Goal: Navigation & Orientation: Find specific page/section

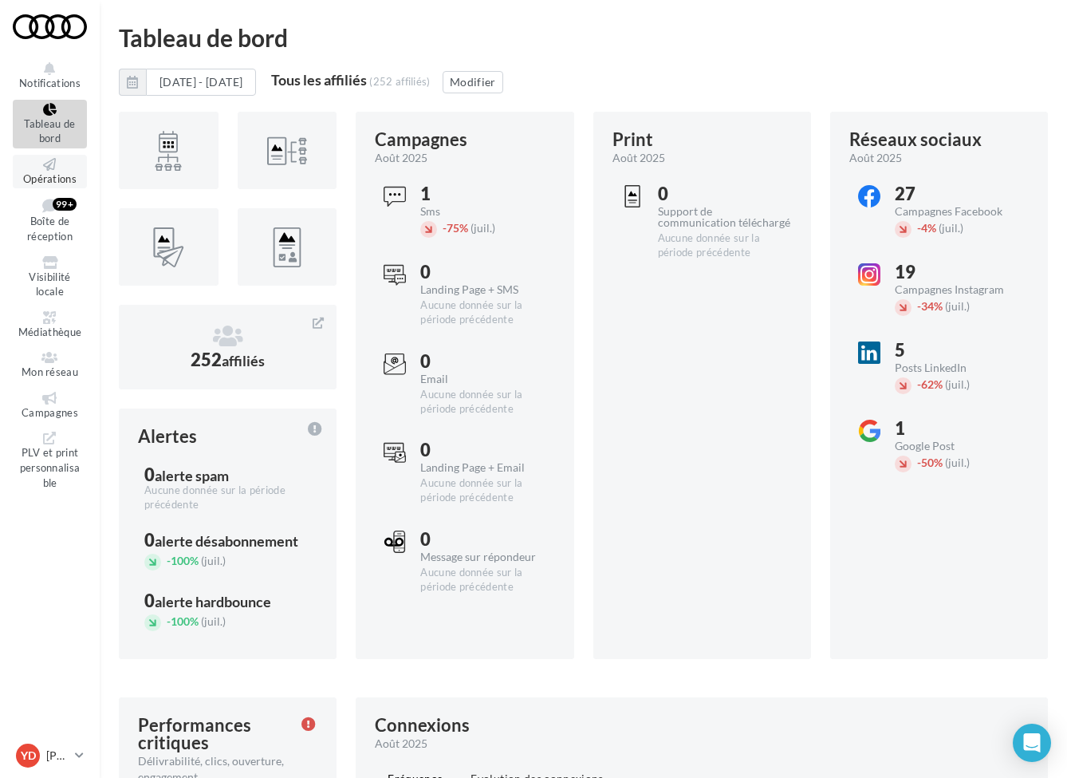
click at [46, 176] on span "Opérations" at bounding box center [49, 178] width 53 height 13
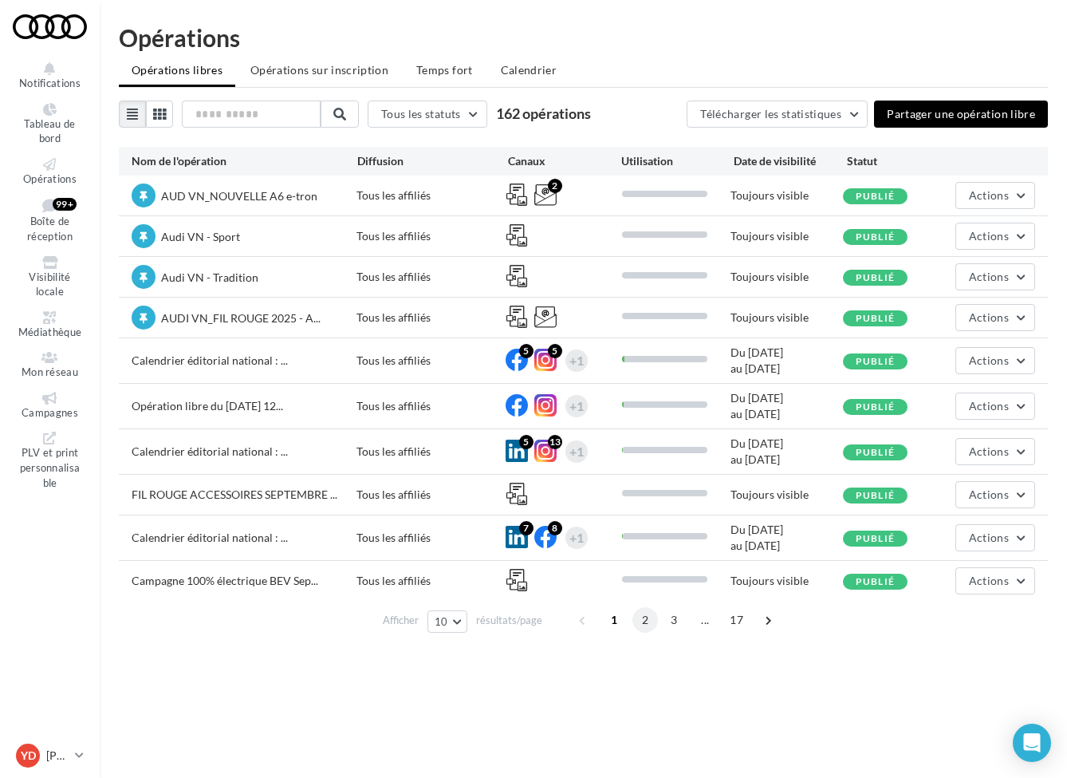
click at [645, 624] on span "2" at bounding box center [645, 620] width 26 height 26
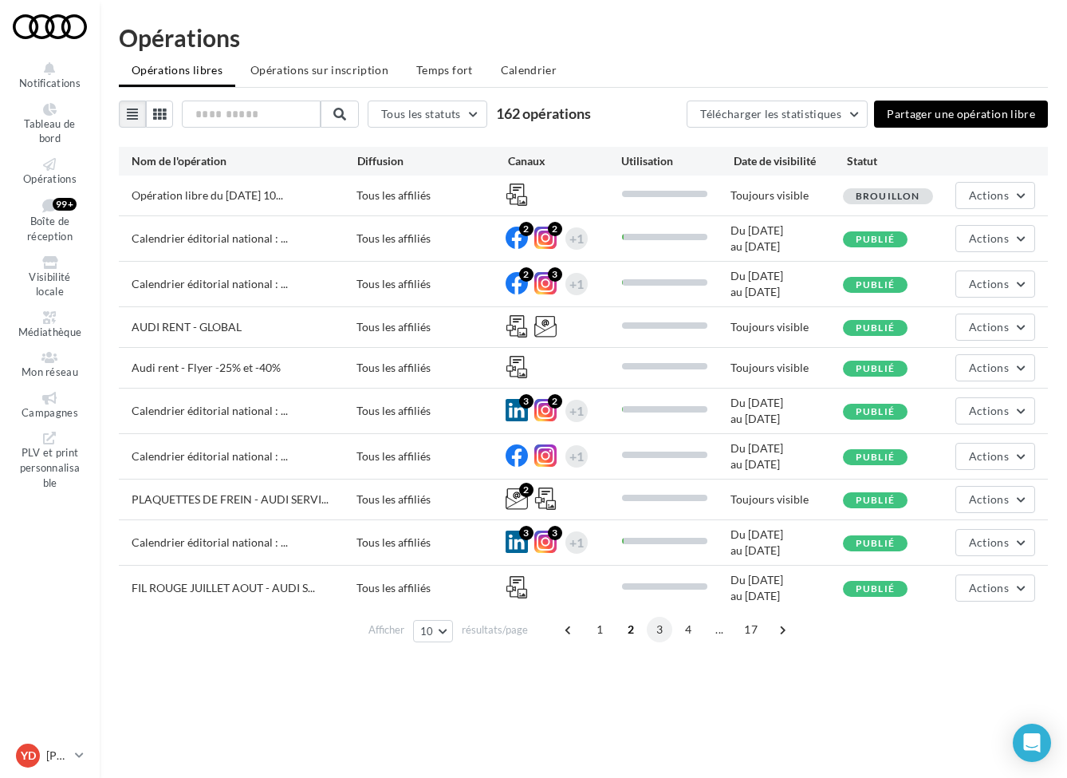
click at [656, 628] on span "3" at bounding box center [660, 629] width 26 height 26
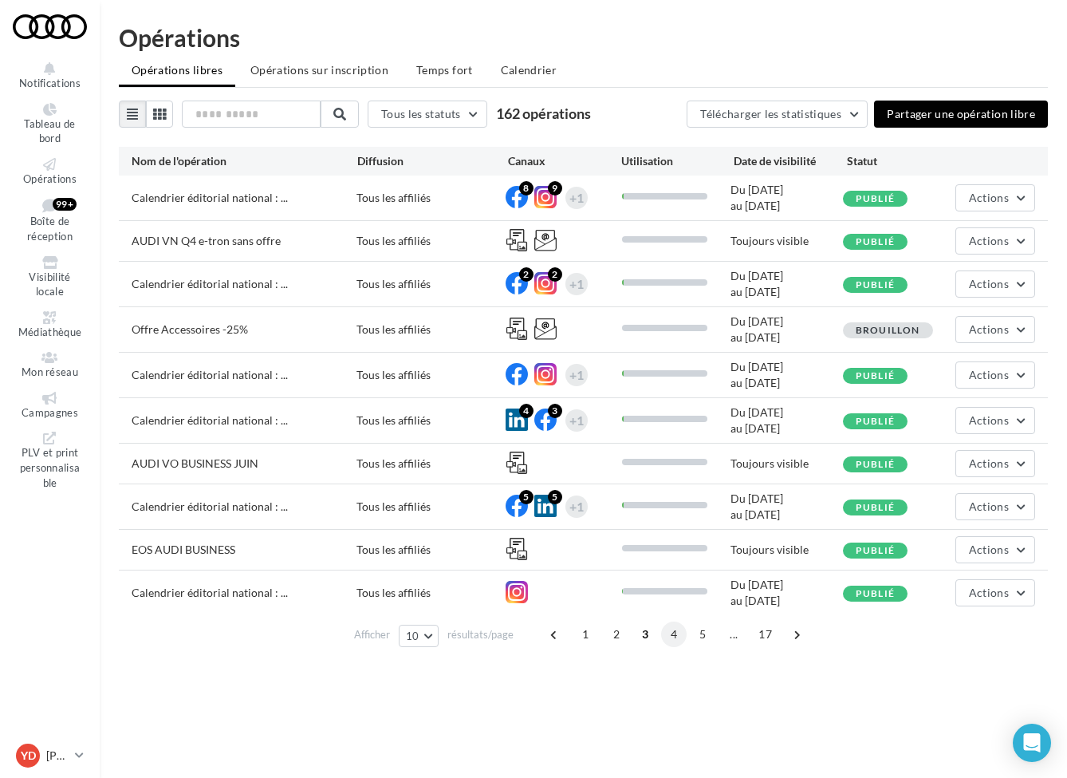
click at [671, 632] on span "4" at bounding box center [674, 634] width 26 height 26
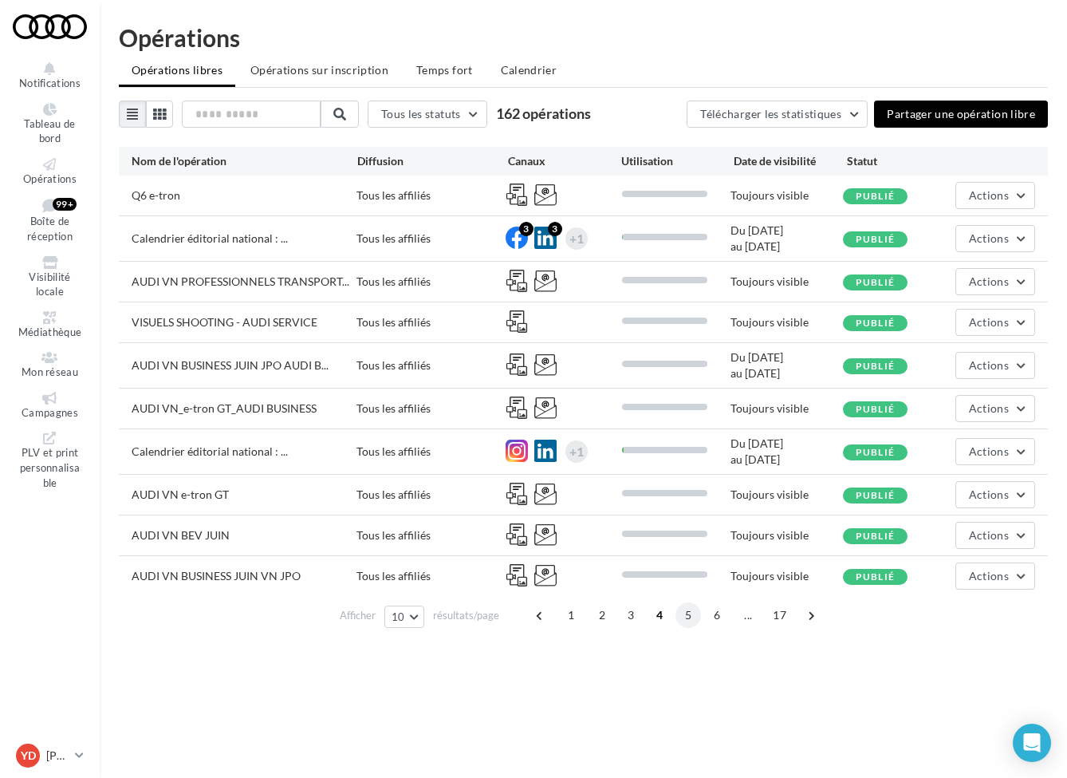
click at [688, 623] on span "5" at bounding box center [688, 615] width 26 height 26
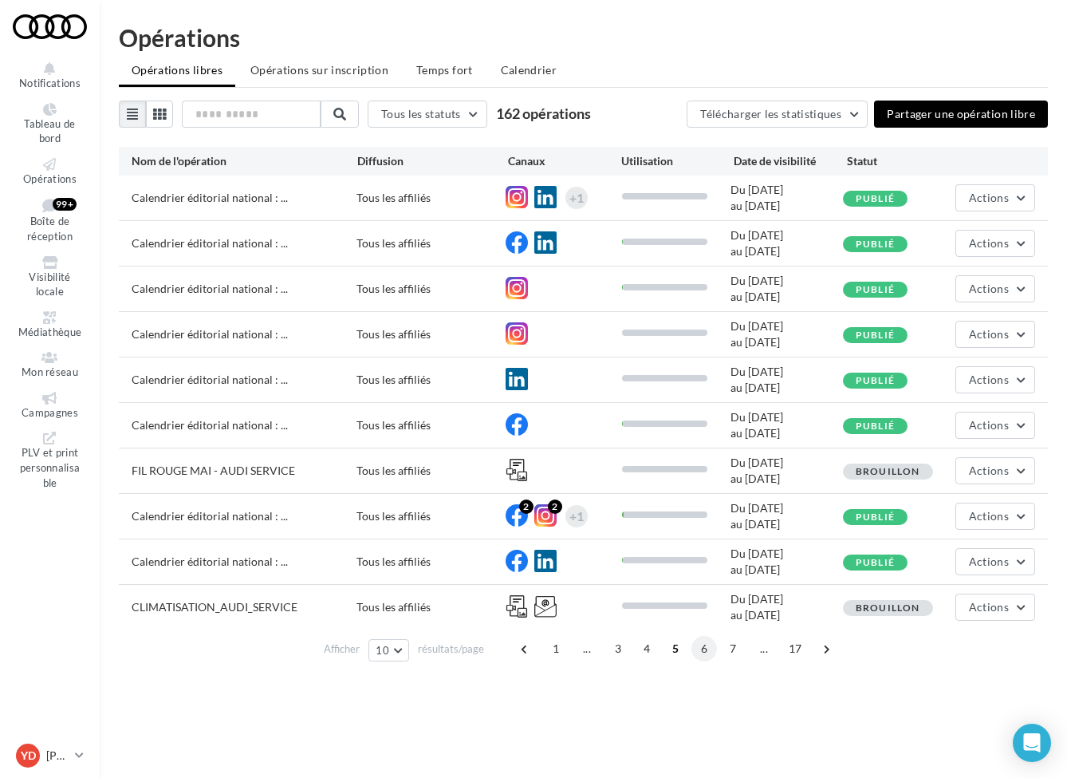
click at [707, 646] on span "6" at bounding box center [704, 649] width 26 height 26
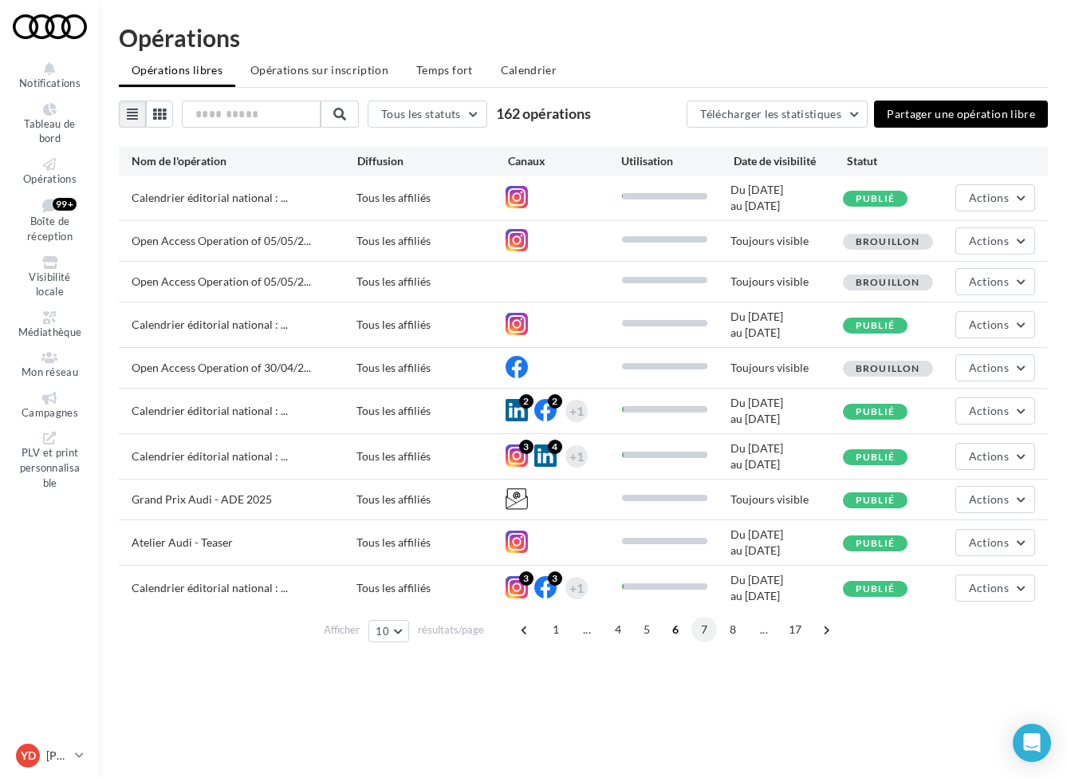
click at [707, 636] on span "7" at bounding box center [704, 629] width 26 height 26
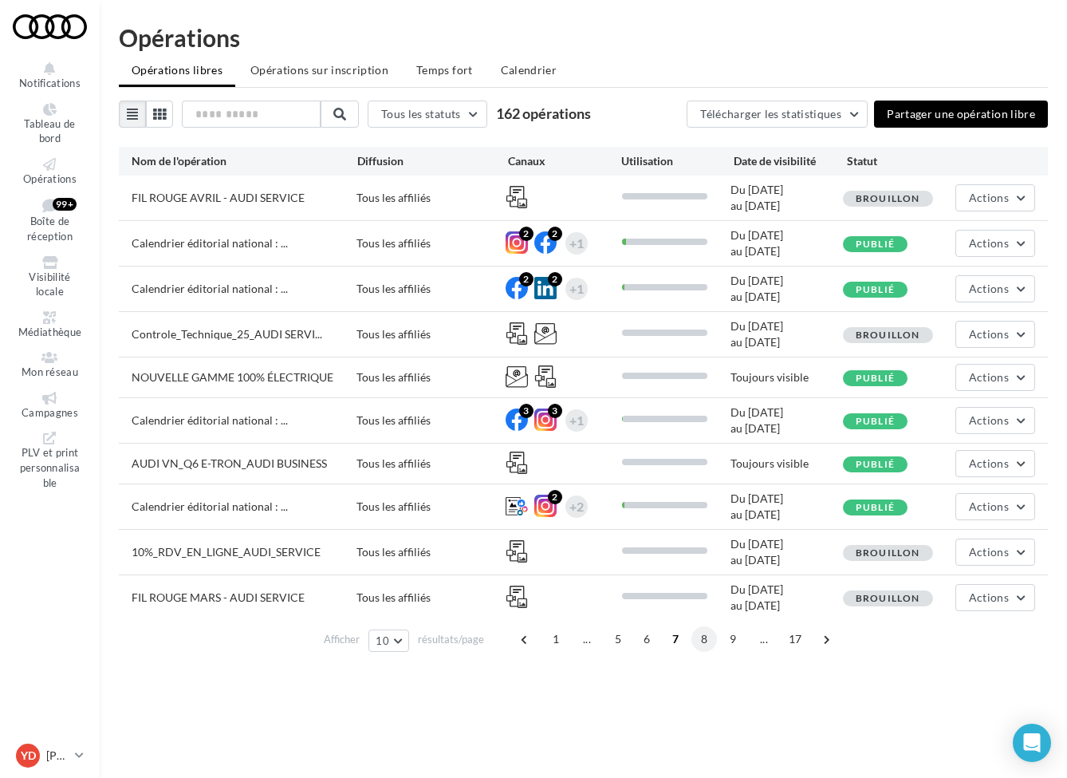
click at [715, 641] on span "8" at bounding box center [704, 639] width 26 height 26
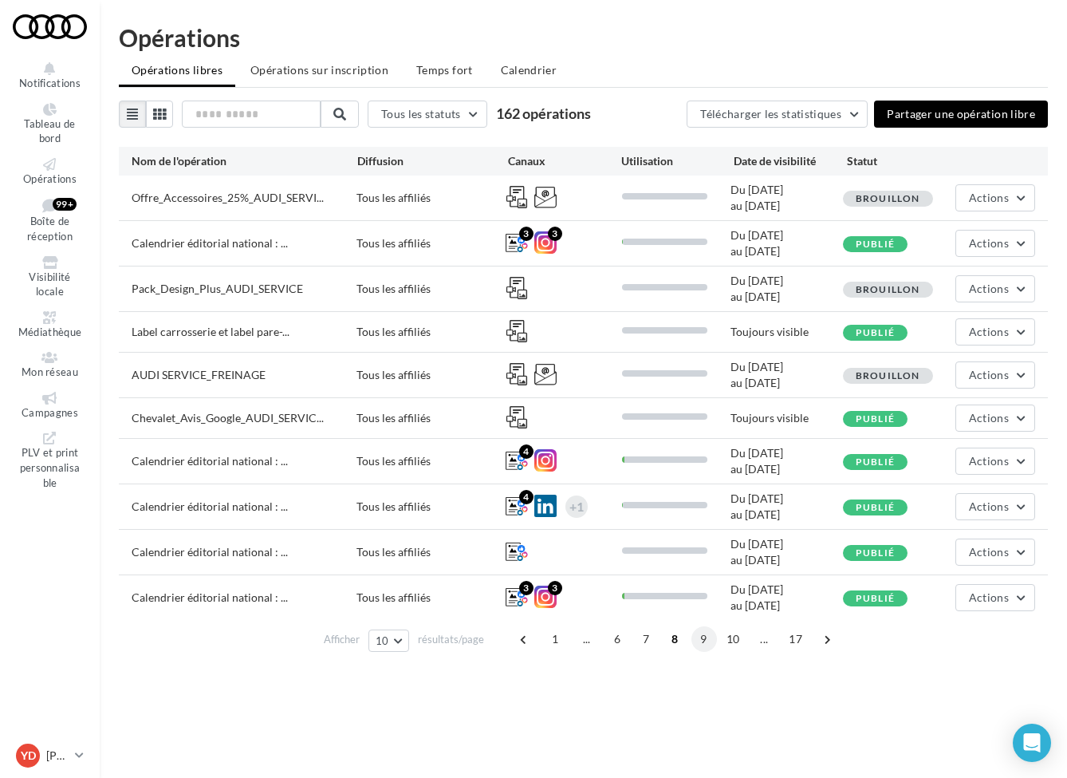
click at [711, 640] on span "9" at bounding box center [704, 639] width 26 height 26
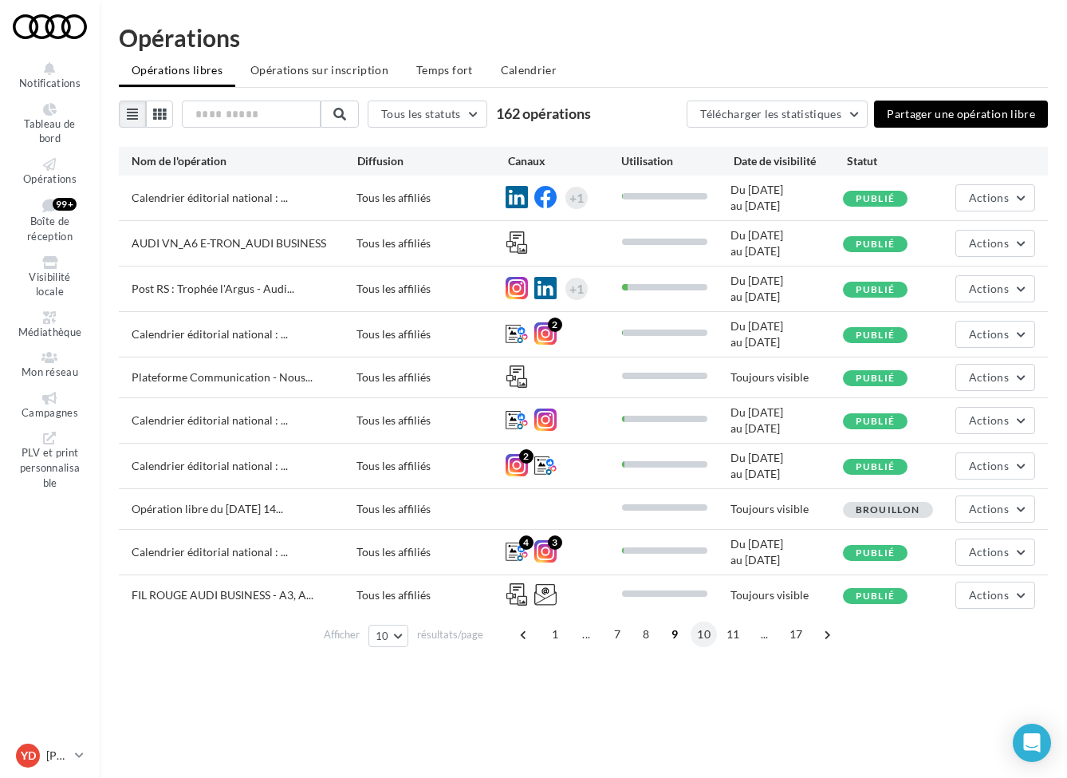
click at [711, 639] on span "10" at bounding box center [704, 634] width 26 height 26
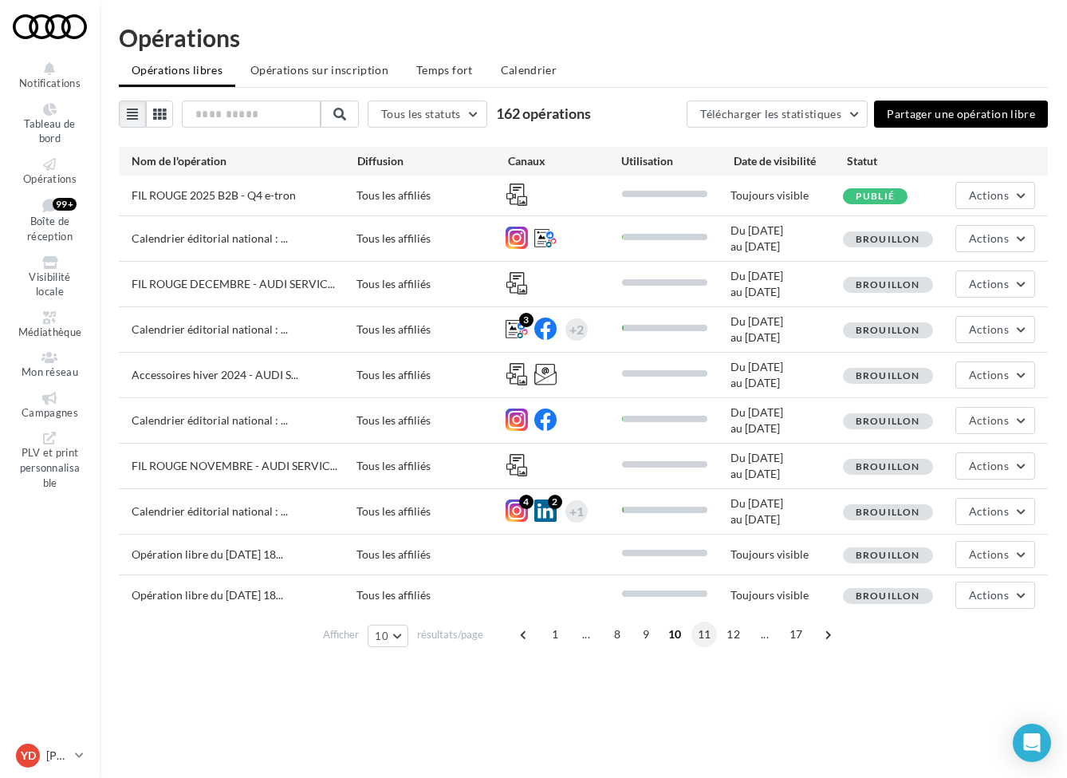
click at [703, 639] on span "11" at bounding box center [704, 634] width 26 height 26
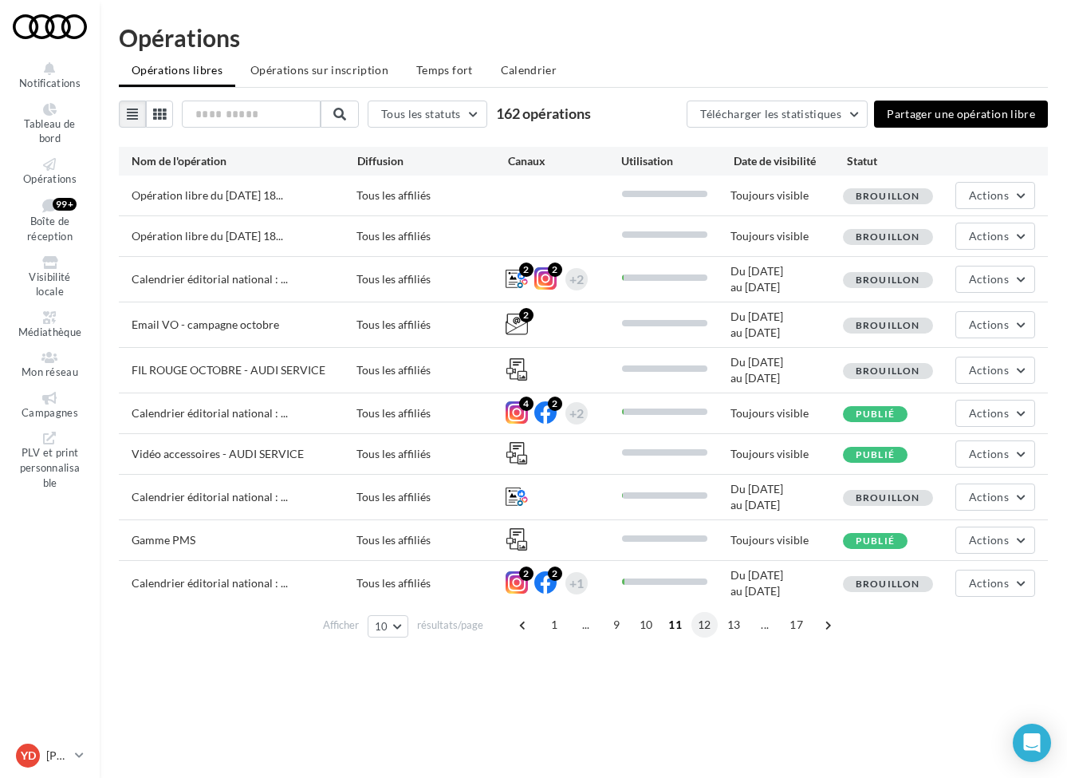
click at [706, 628] on span "12" at bounding box center [704, 625] width 26 height 26
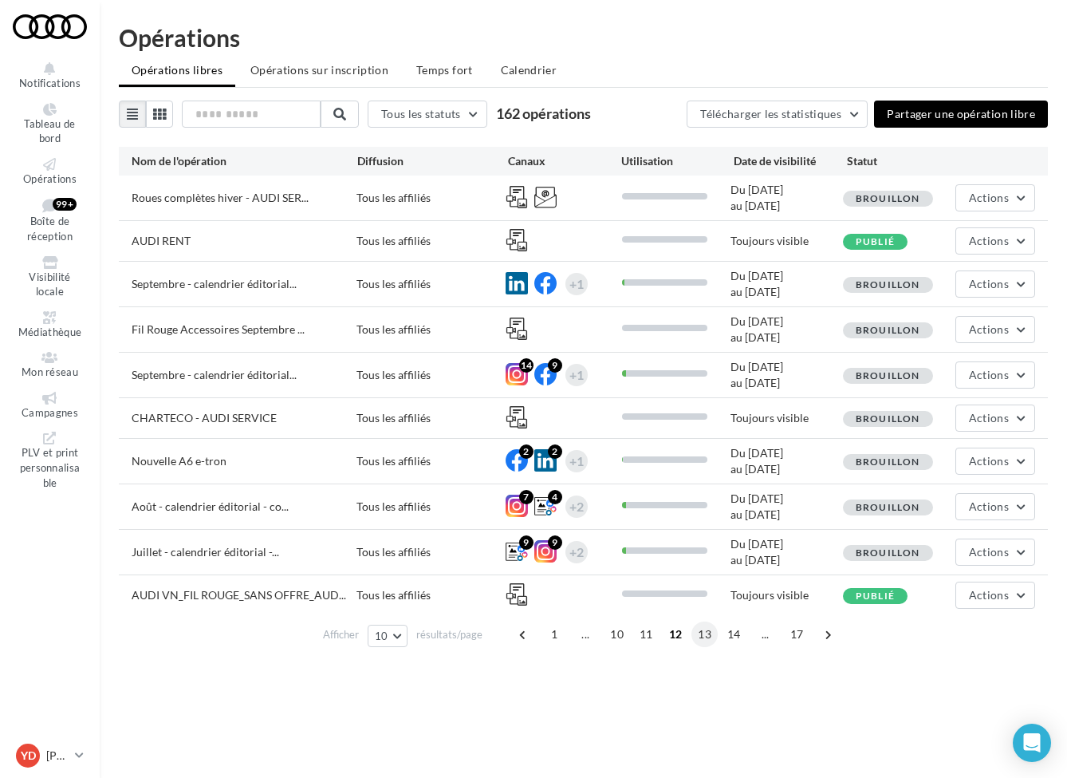
click at [711, 629] on span "13" at bounding box center [704, 634] width 26 height 26
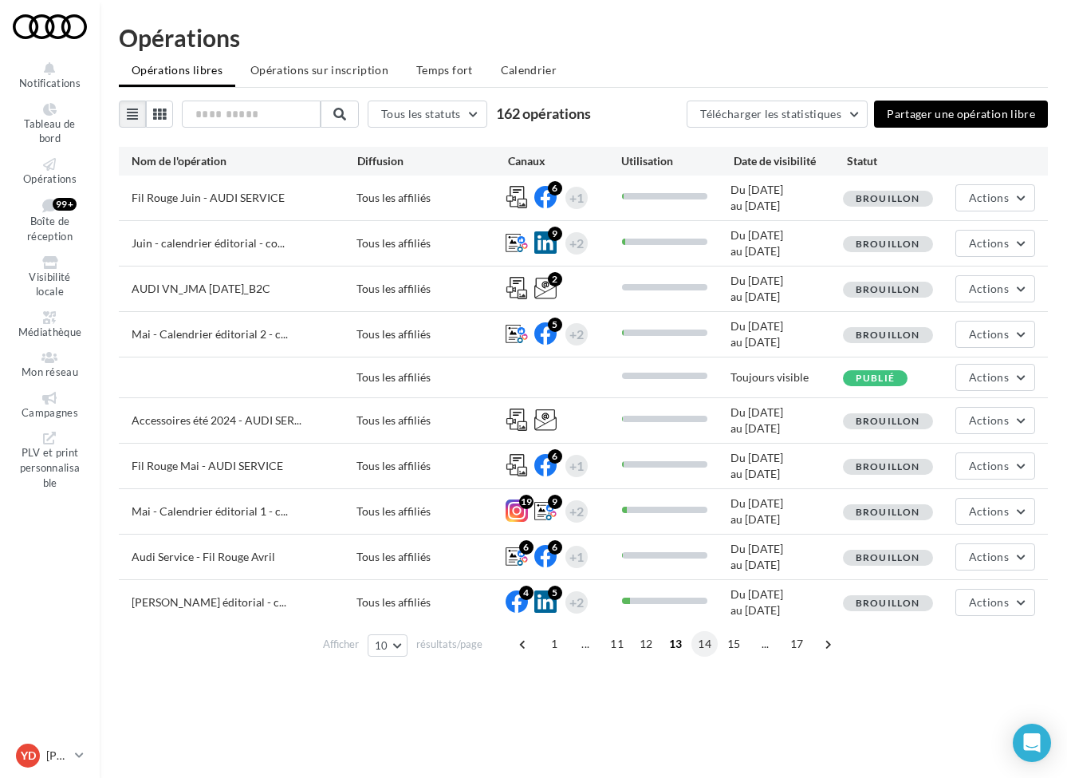
click at [701, 647] on span "14" at bounding box center [704, 644] width 26 height 26
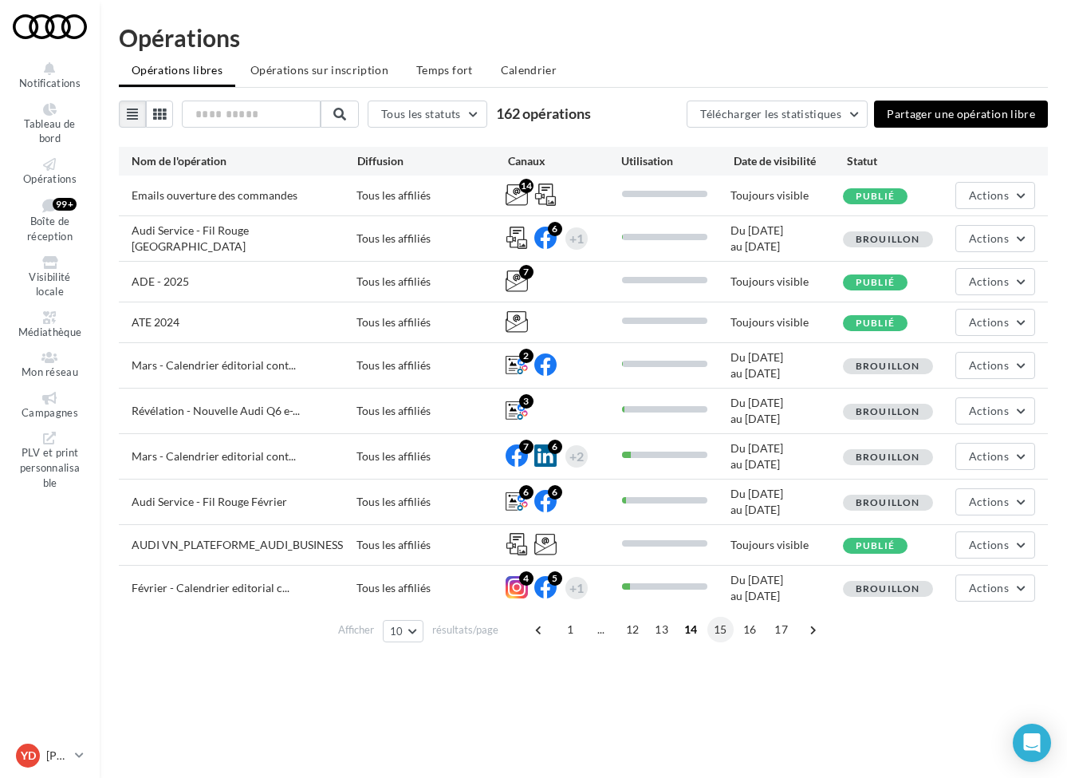
click at [713, 633] on span "15" at bounding box center [720, 629] width 26 height 26
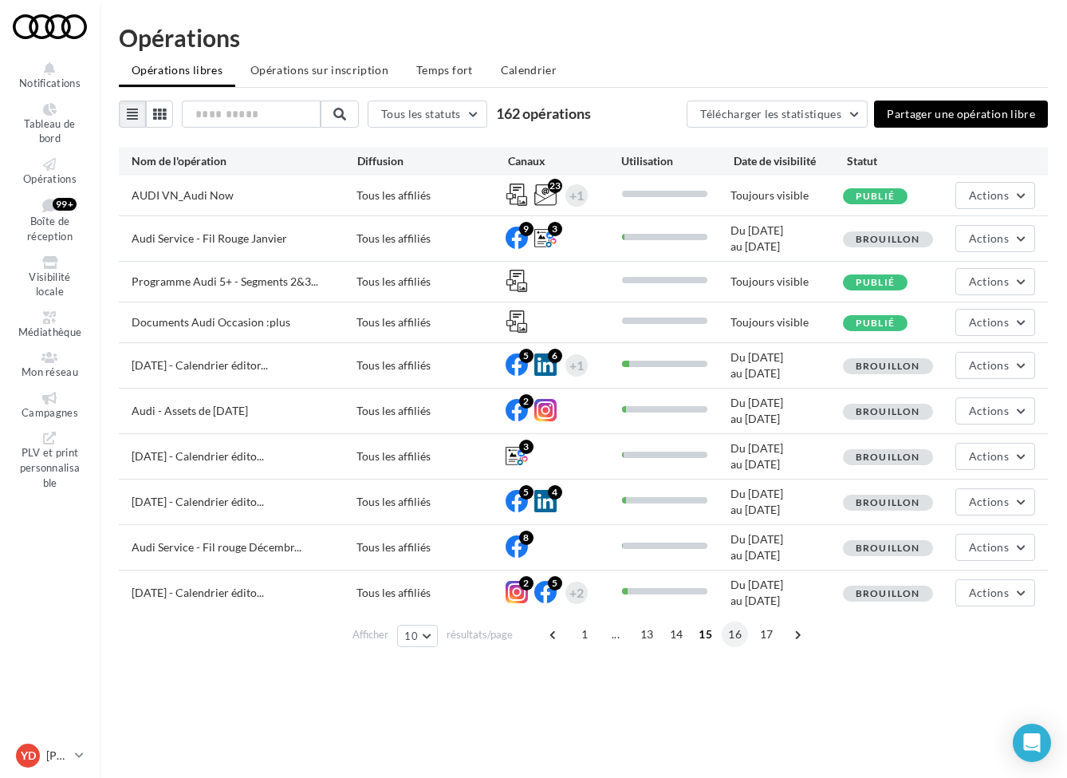
click at [729, 633] on span "16" at bounding box center [735, 634] width 26 height 26
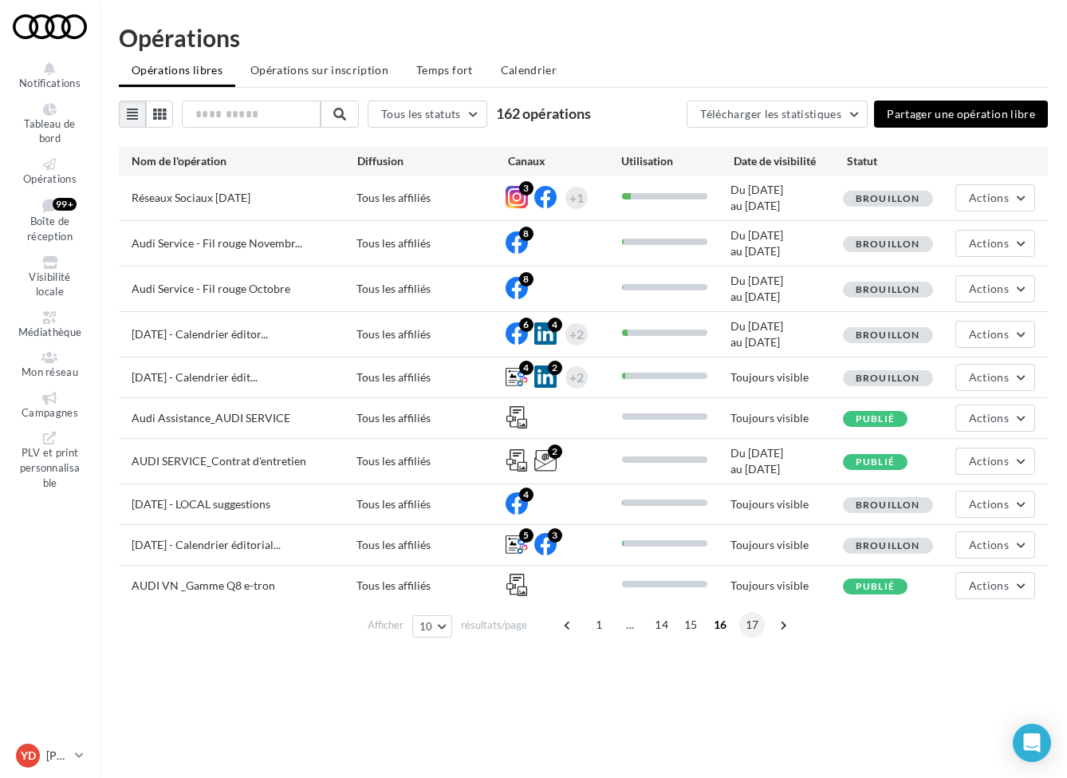
click at [746, 628] on span "17" at bounding box center [752, 625] width 26 height 26
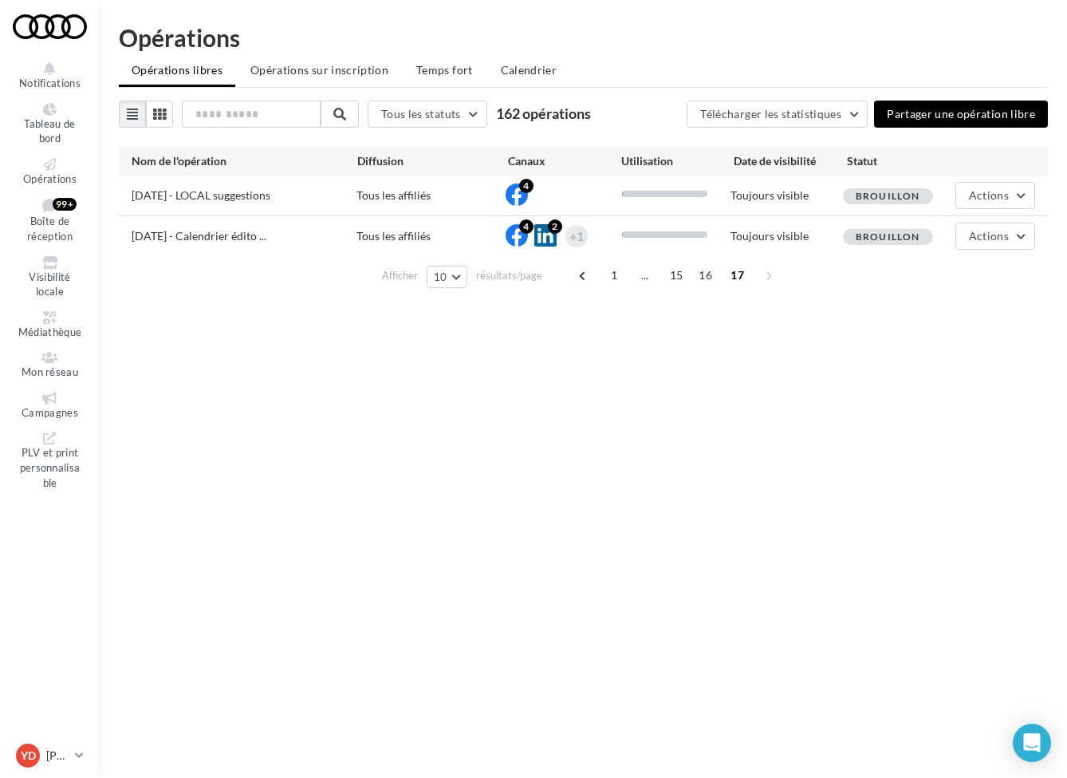
click at [689, 277] on div "1 ... 15 16 17" at bounding box center [677, 275] width 215 height 26
click at [675, 276] on span "15" at bounding box center [676, 275] width 26 height 26
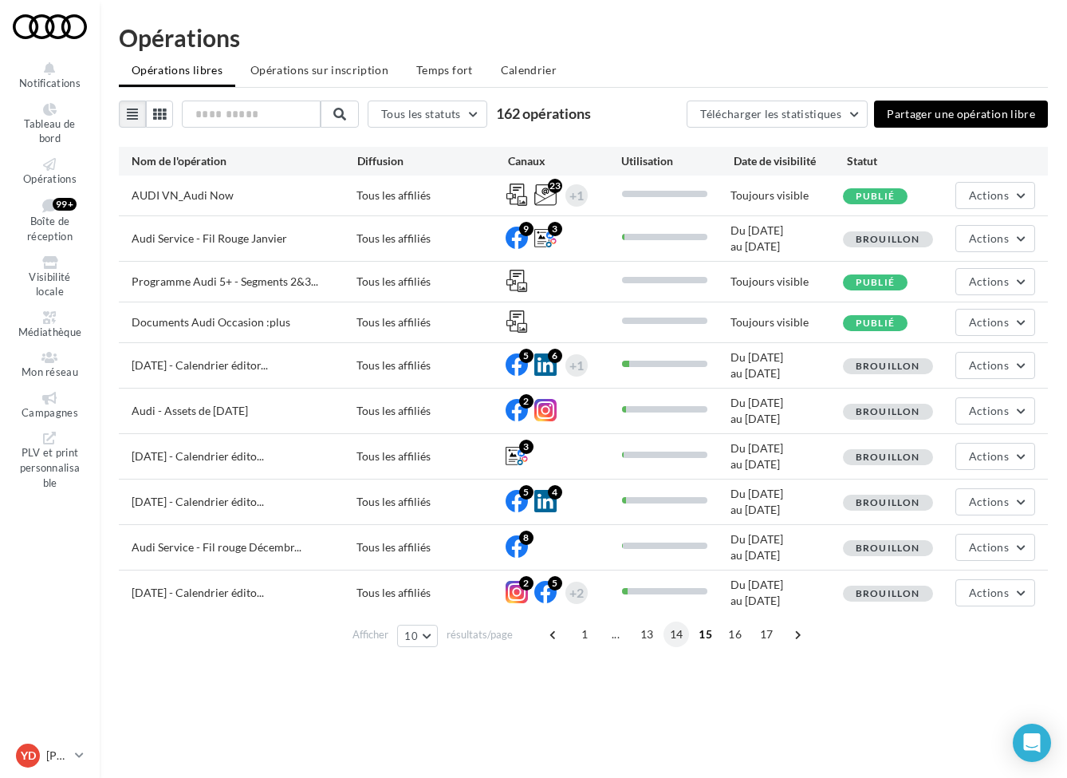
click at [664, 637] on span "14" at bounding box center [676, 634] width 26 height 26
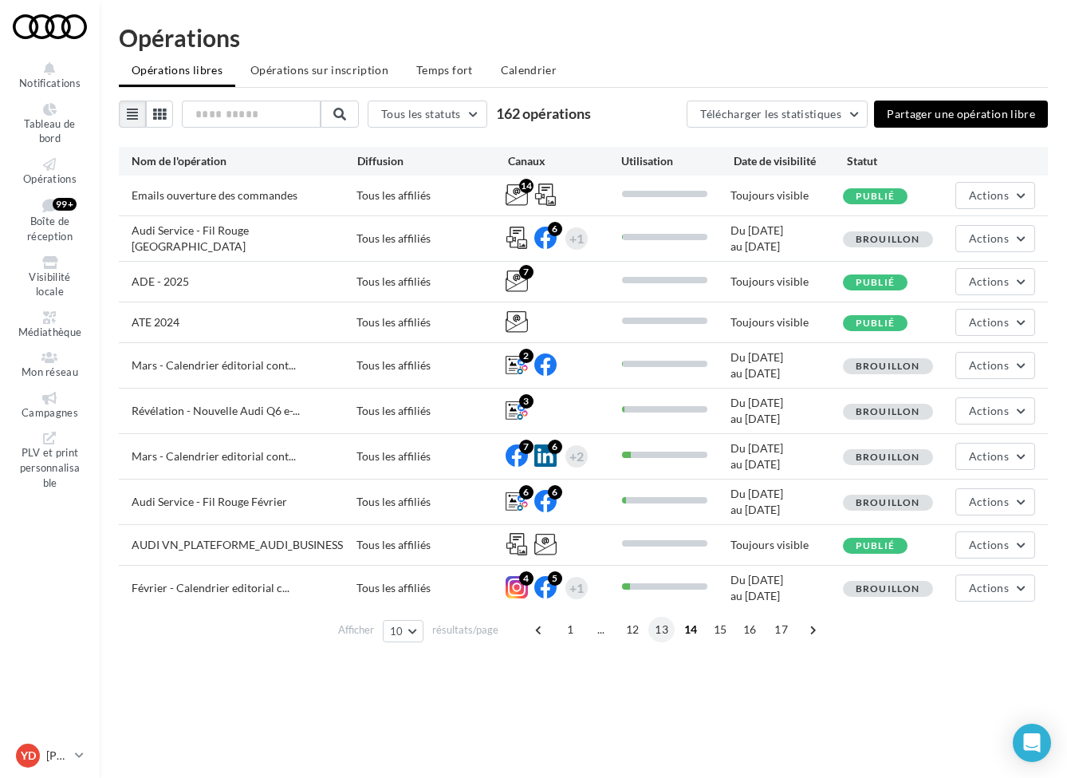
click at [659, 631] on span "13" at bounding box center [661, 629] width 26 height 26
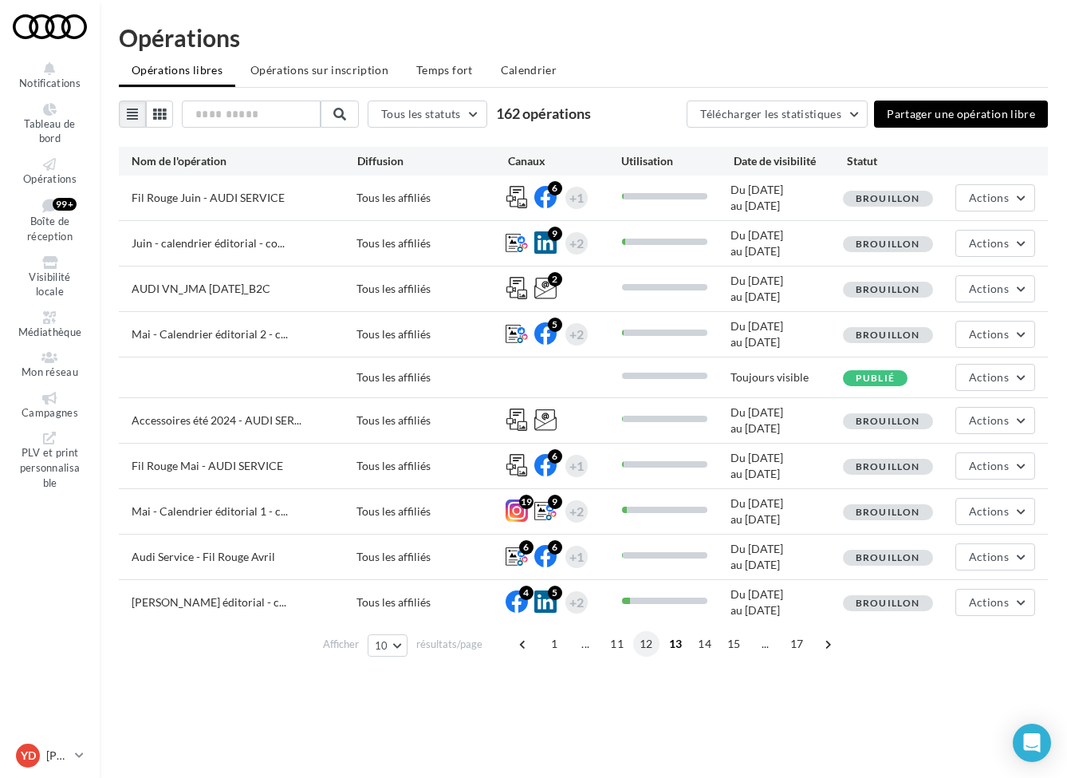
click at [651, 646] on span "12" at bounding box center [646, 644] width 26 height 26
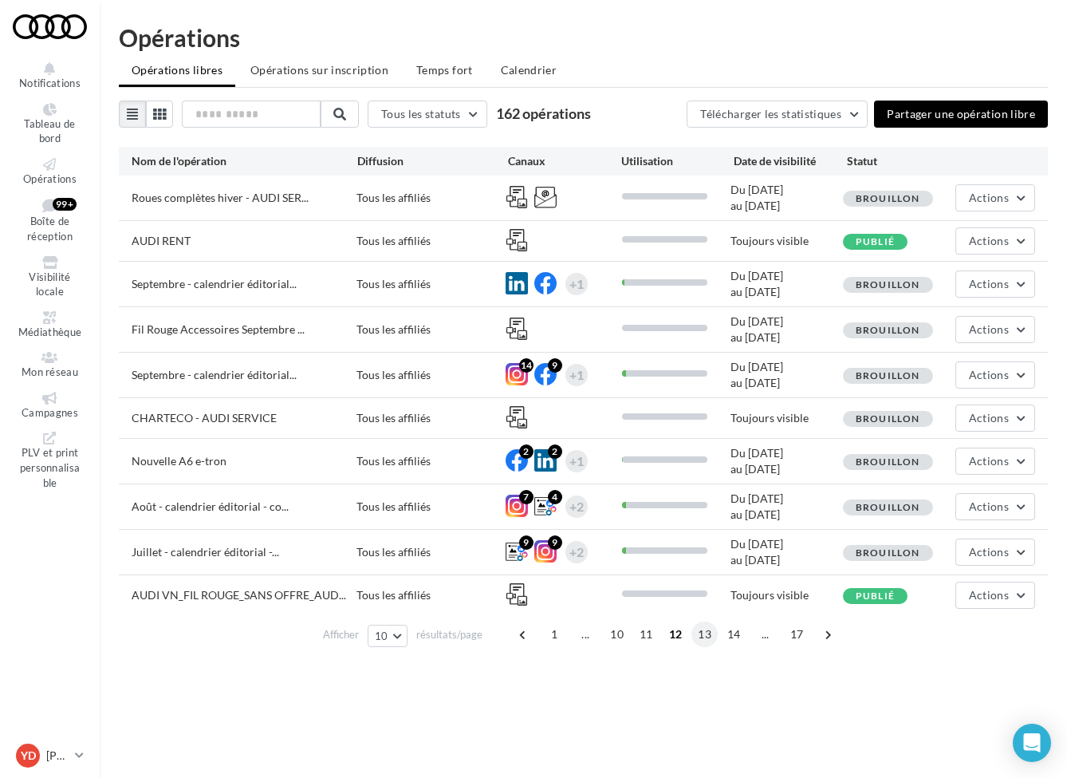
click at [711, 632] on span "13" at bounding box center [704, 634] width 26 height 26
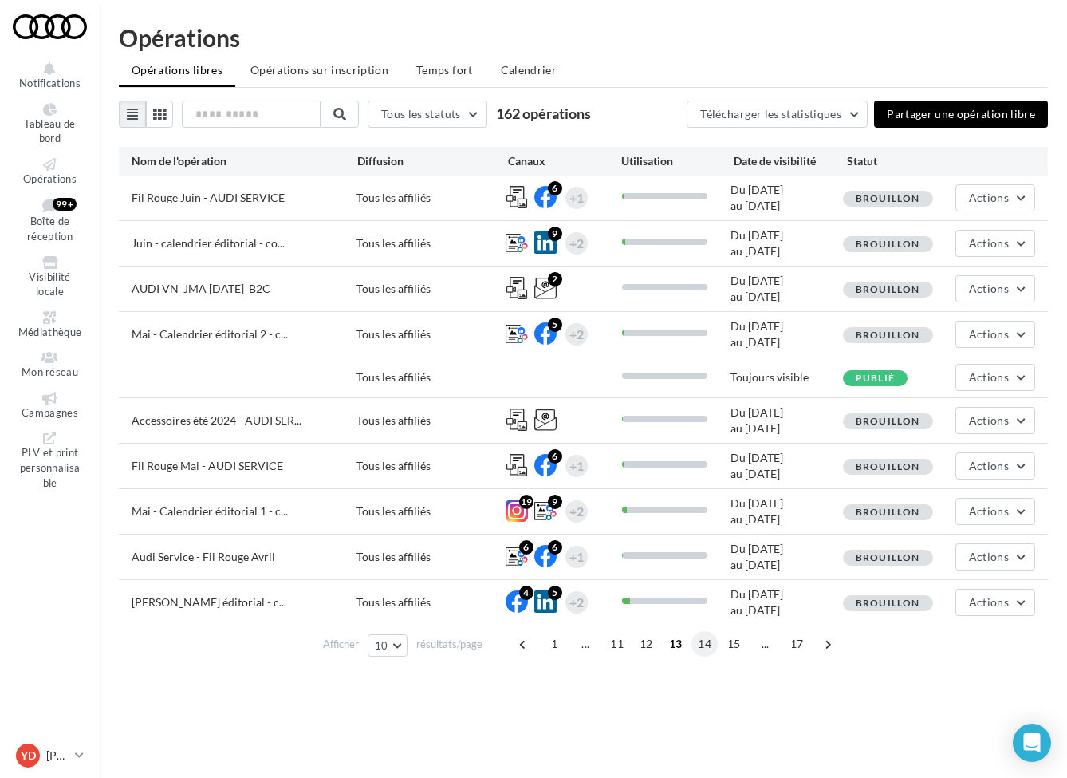
click at [703, 643] on span "14" at bounding box center [704, 644] width 26 height 26
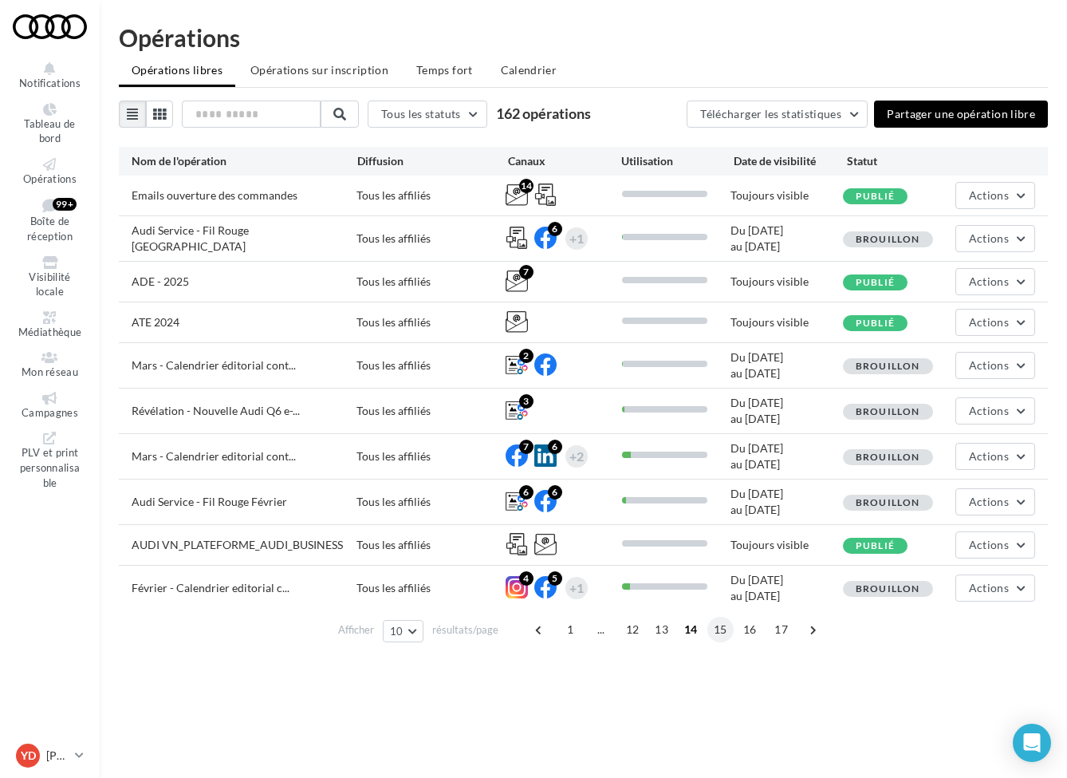
click at [719, 631] on span "15" at bounding box center [720, 629] width 26 height 26
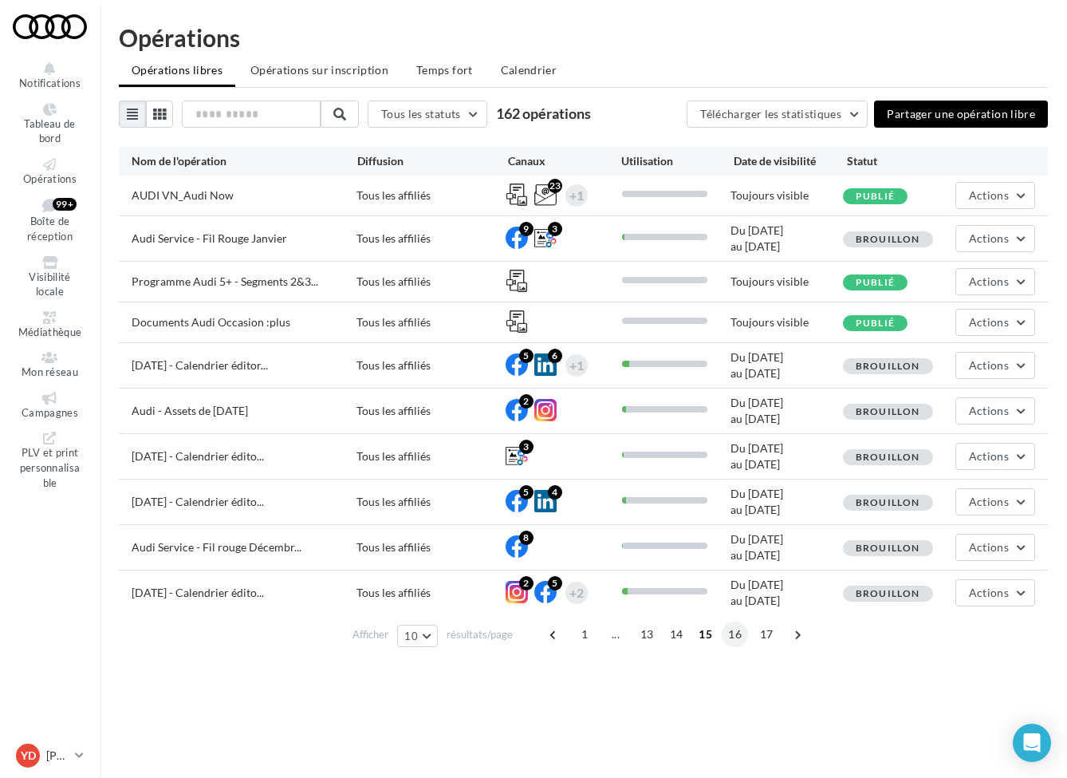
click at [736, 636] on span "16" at bounding box center [735, 634] width 26 height 26
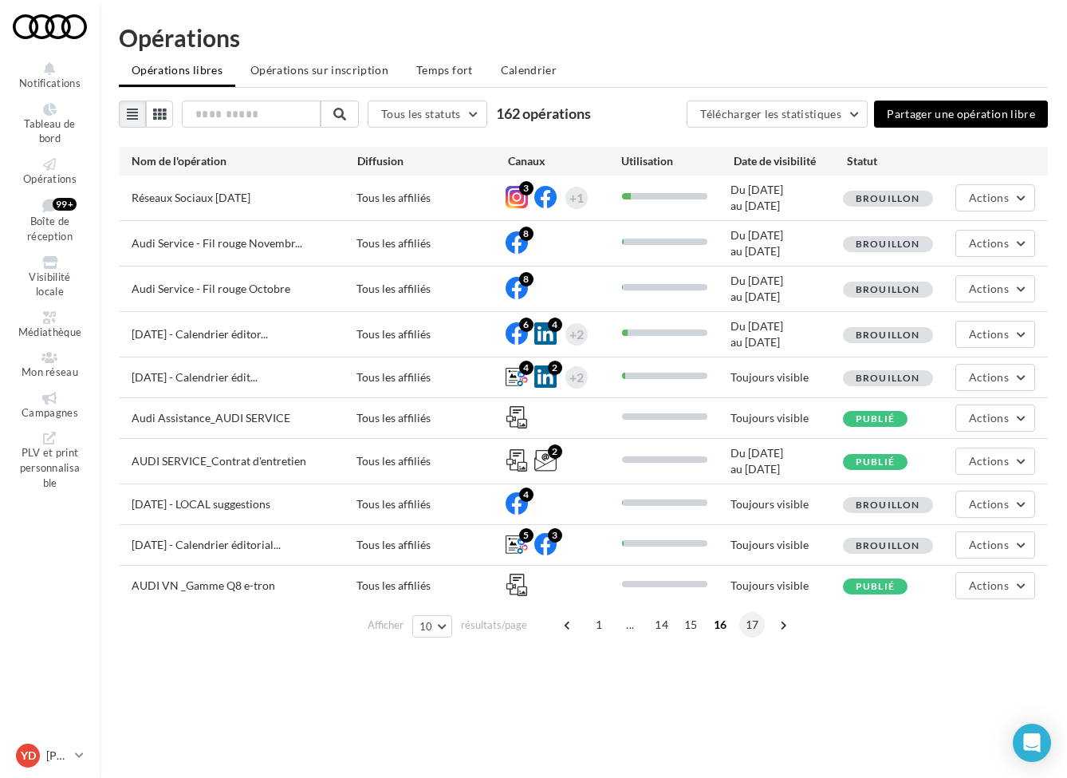
click at [749, 624] on span "17" at bounding box center [752, 625] width 26 height 26
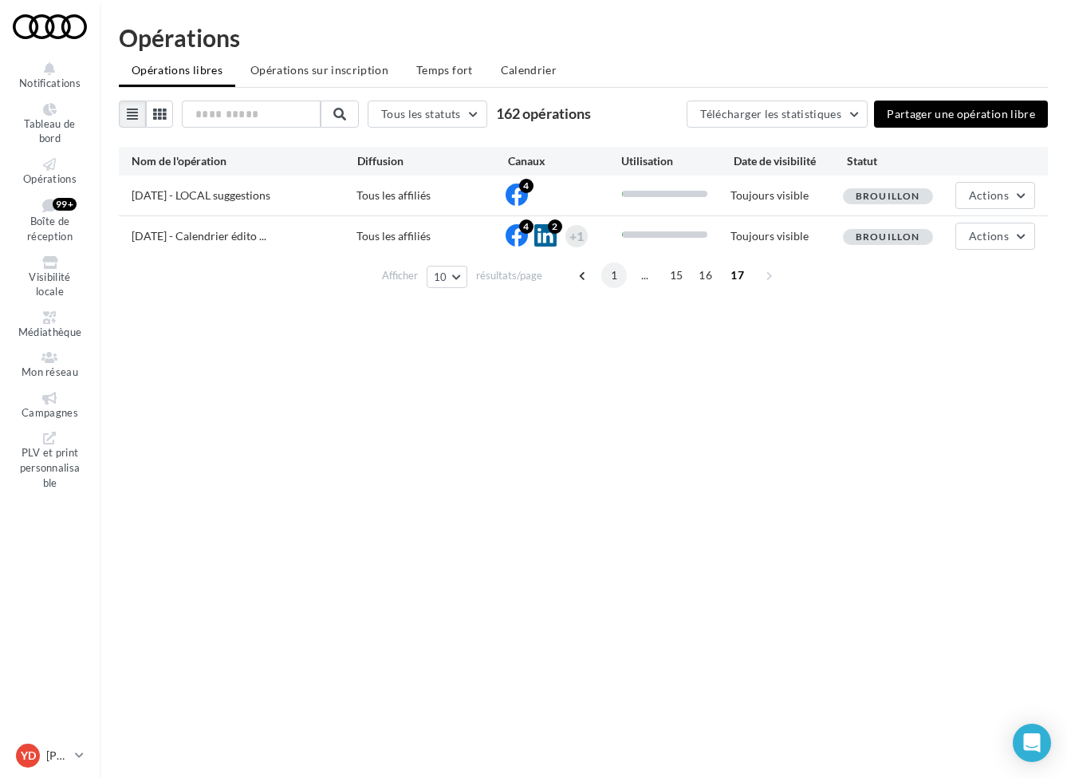
click at [616, 272] on span "1" at bounding box center [614, 275] width 26 height 26
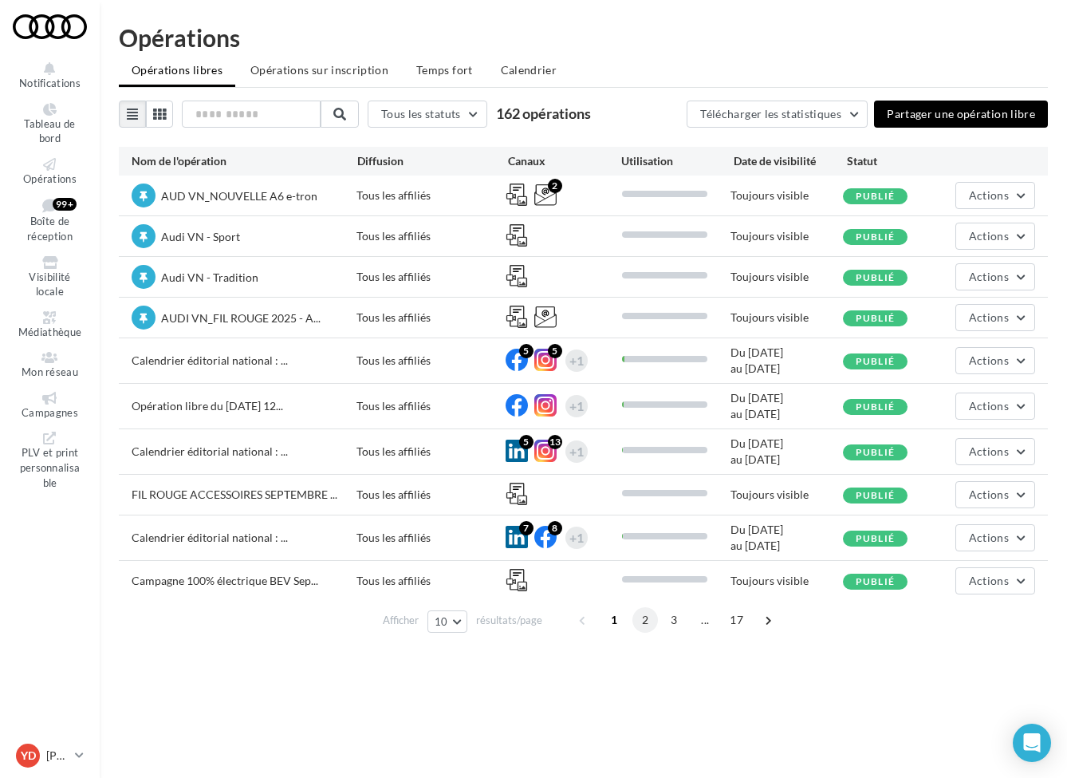
click at [644, 621] on span "2" at bounding box center [645, 620] width 26 height 26
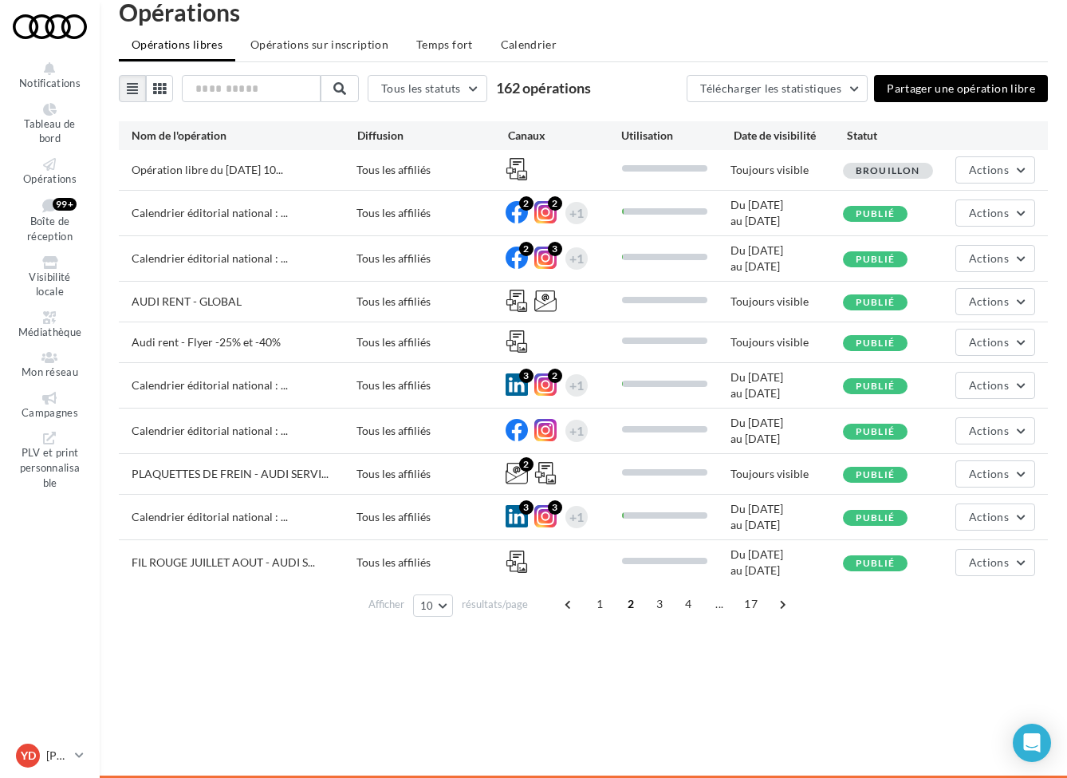
scroll to position [26, 0]
click at [656, 607] on span "3" at bounding box center [660, 604] width 26 height 26
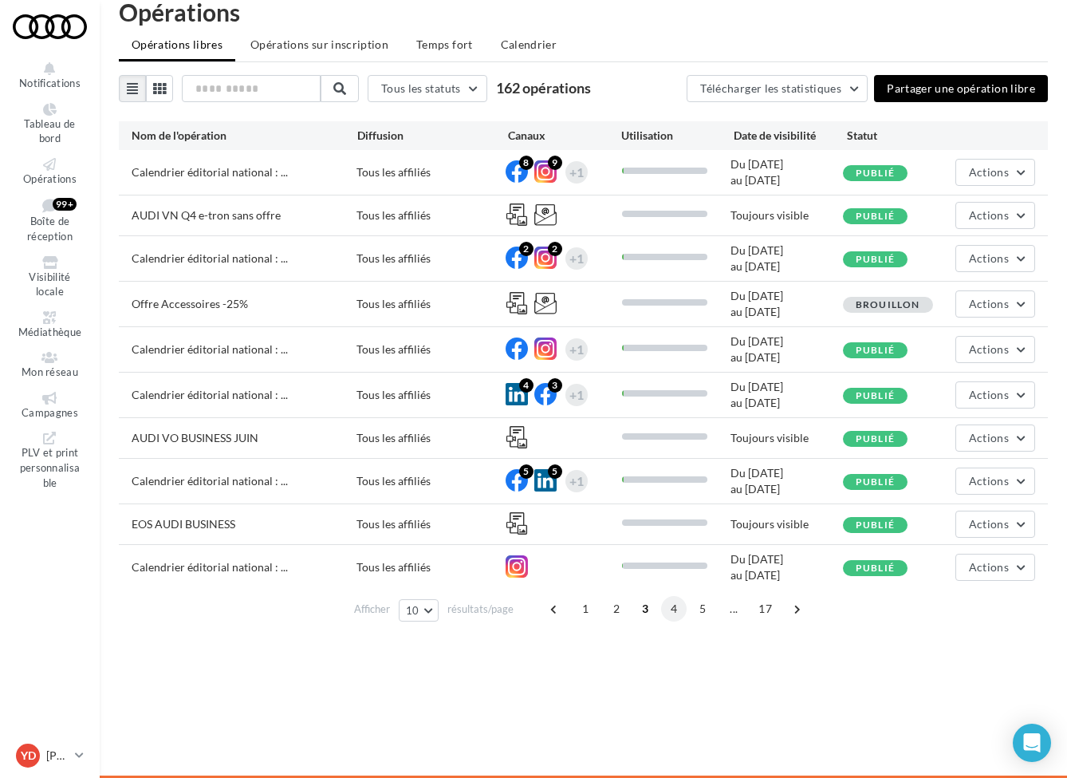
click at [676, 612] on span "4" at bounding box center [674, 609] width 26 height 26
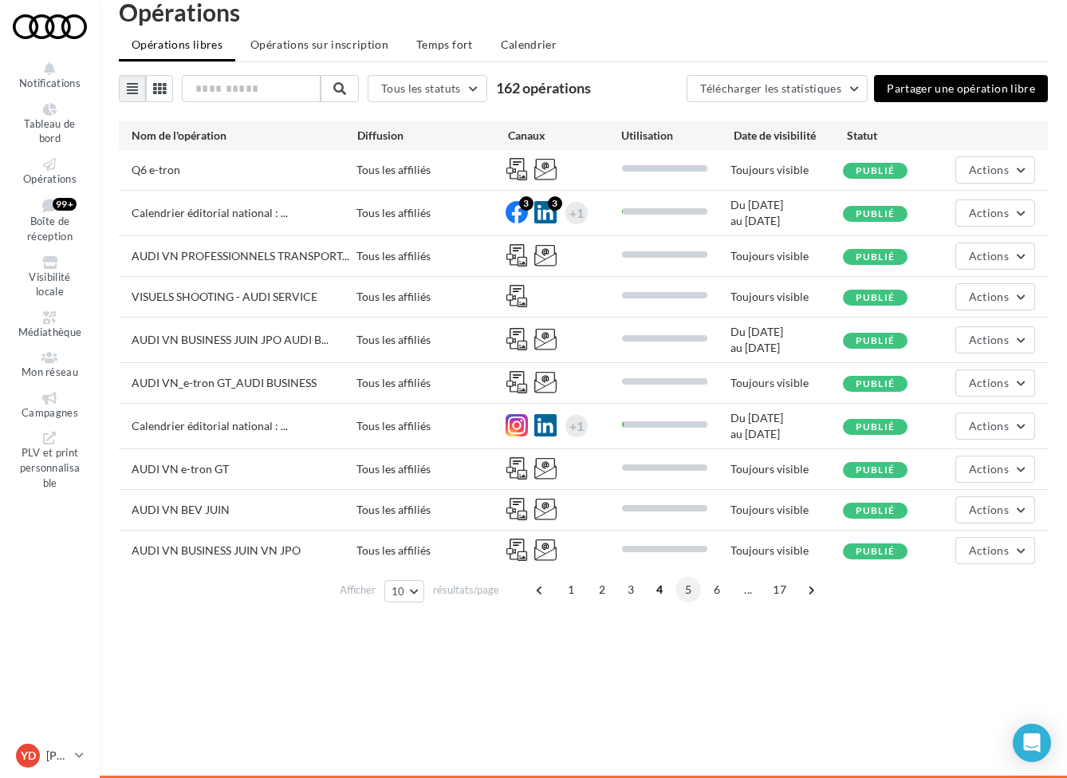
click at [679, 593] on span "5" at bounding box center [688, 590] width 26 height 26
